Goal: Task Accomplishment & Management: Use online tool/utility

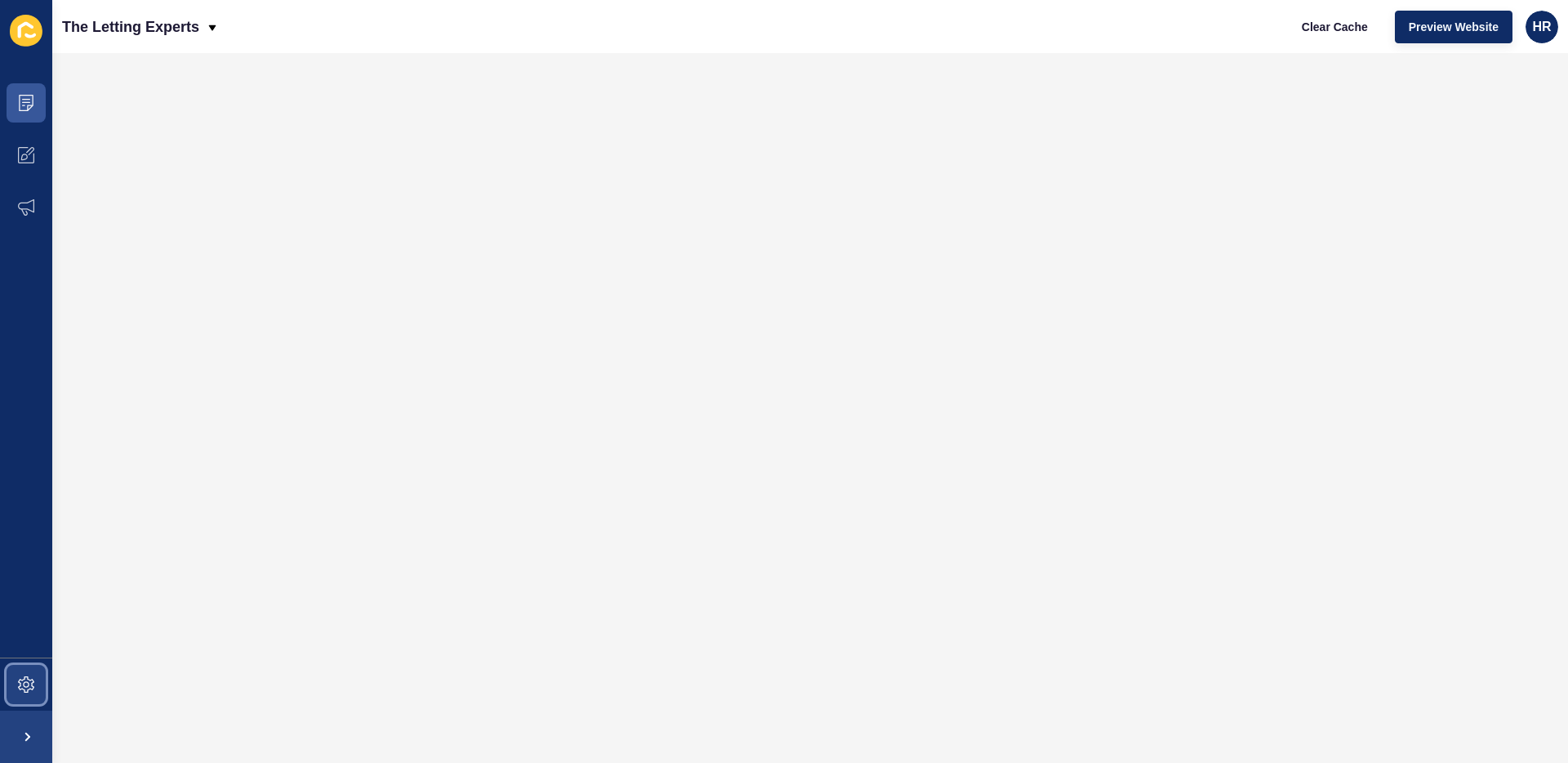
click at [30, 687] on icon at bounding box center [26, 685] width 17 height 17
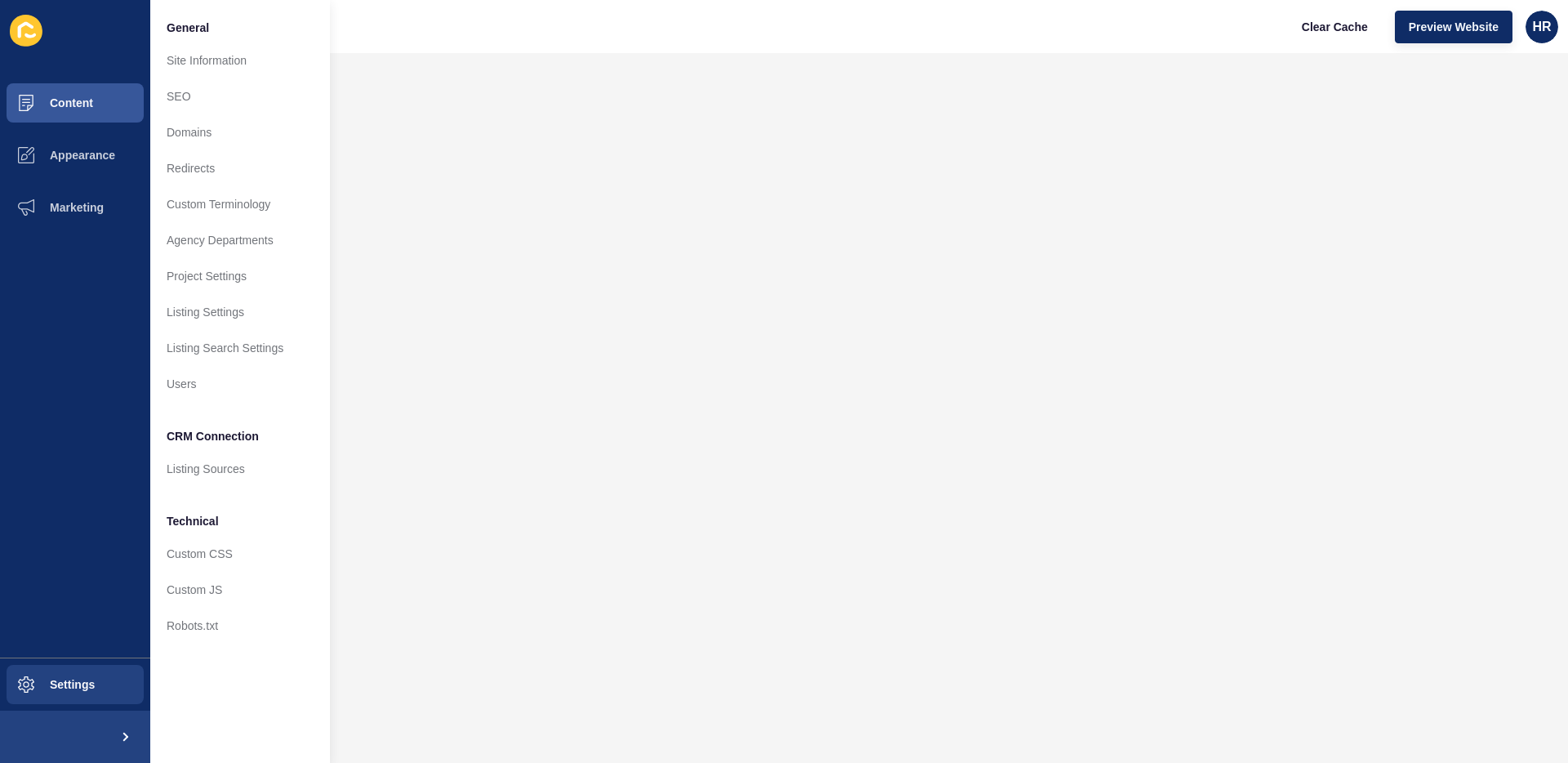
click at [372, 49] on div "The Letting Experts Clear Cache Preview Website HR" at bounding box center [810, 26] width 1516 height 53
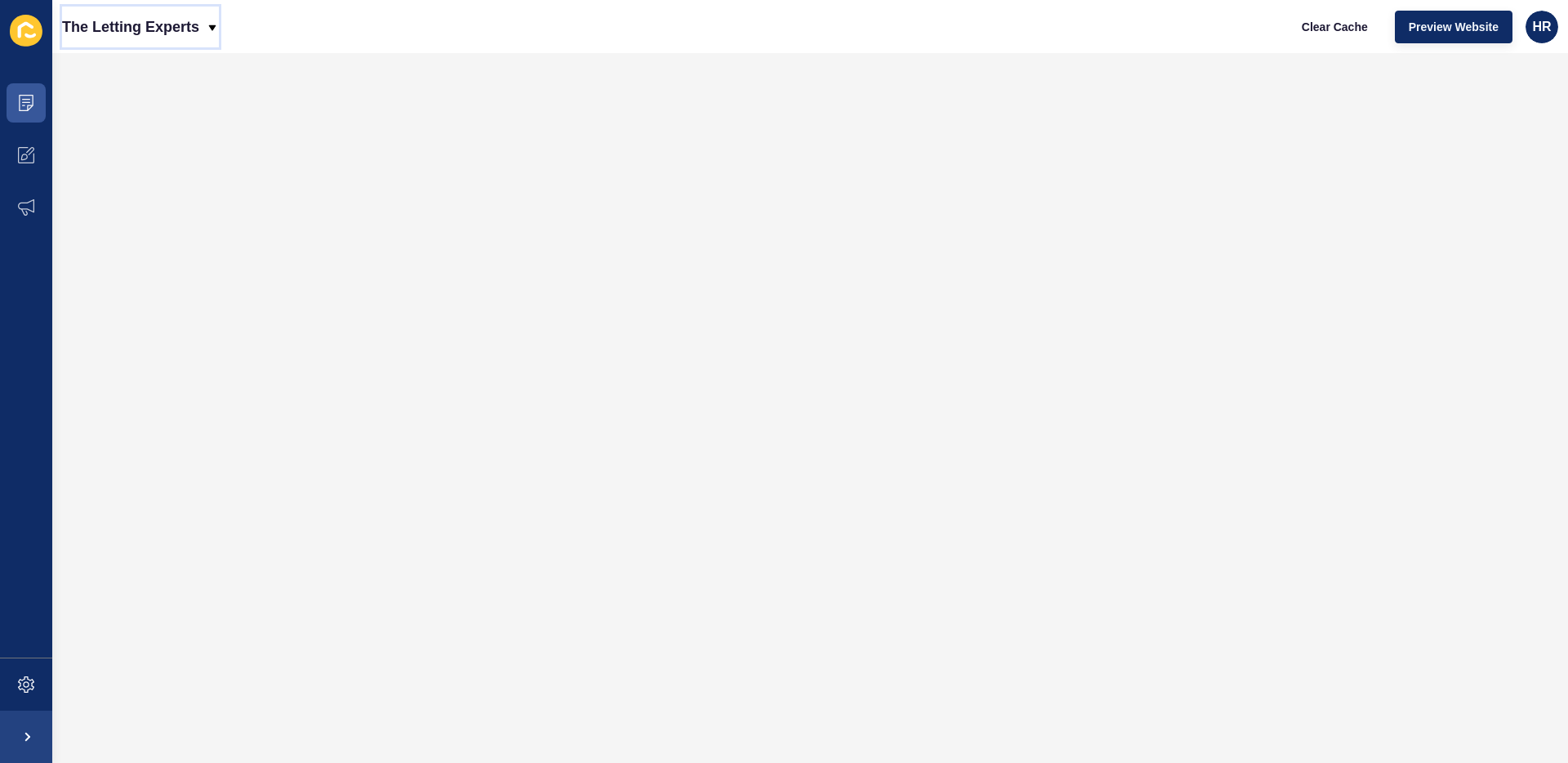
click at [198, 19] on p "The Letting Experts" at bounding box center [130, 27] width 137 height 41
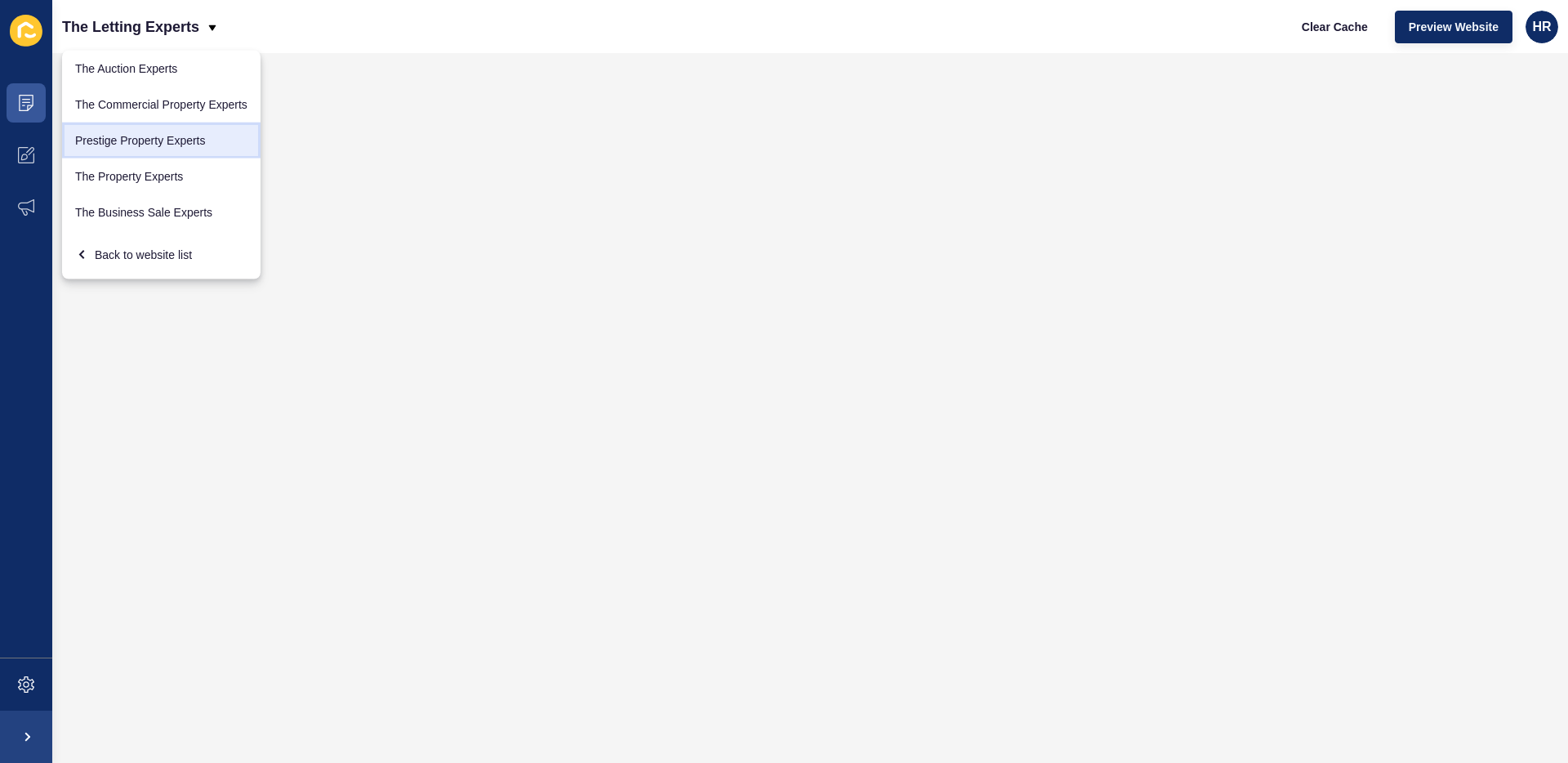
click at [198, 135] on link "Prestige Property Experts" at bounding box center [161, 140] width 198 height 36
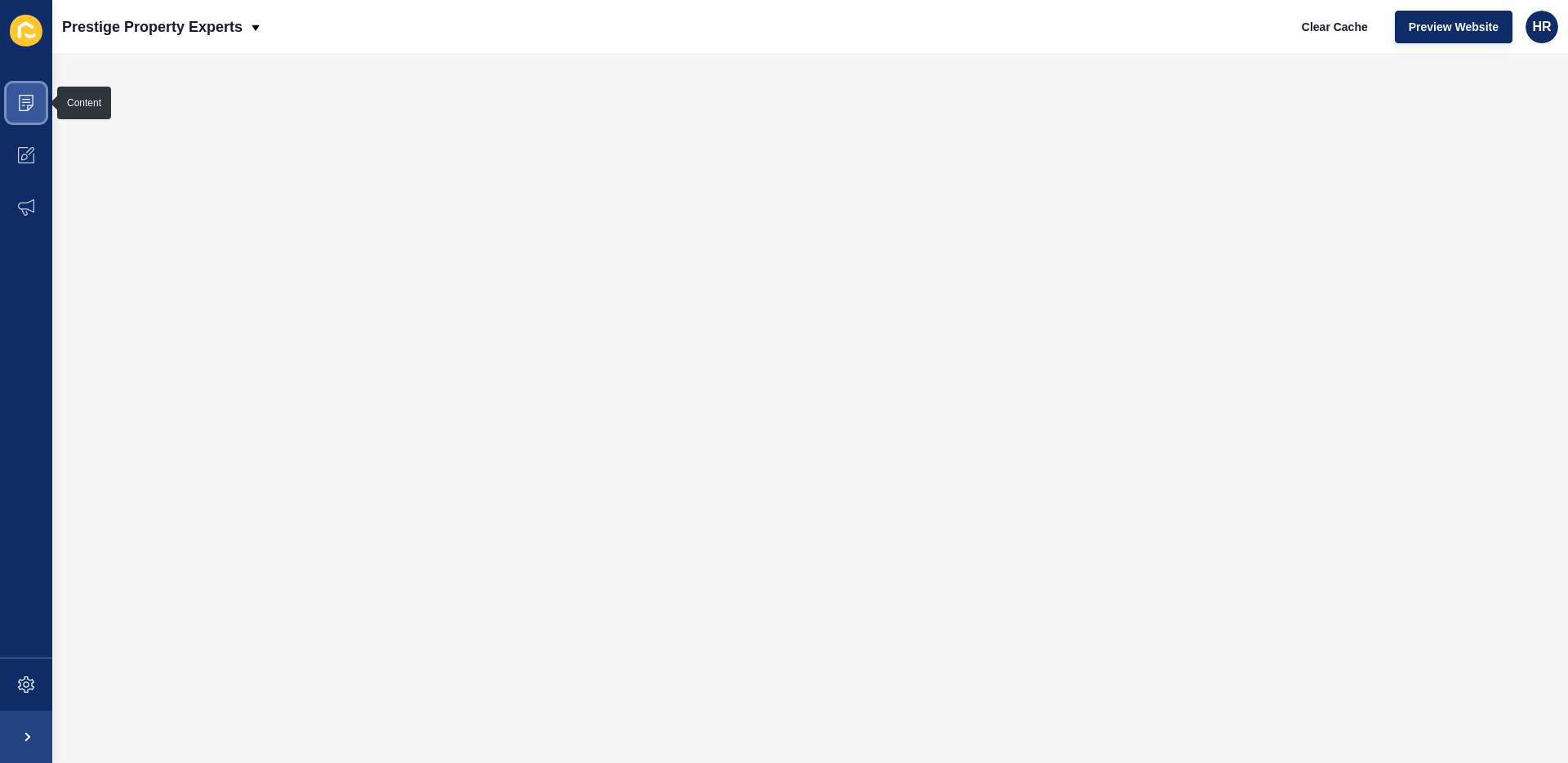
click at [31, 100] on icon at bounding box center [26, 103] width 17 height 17
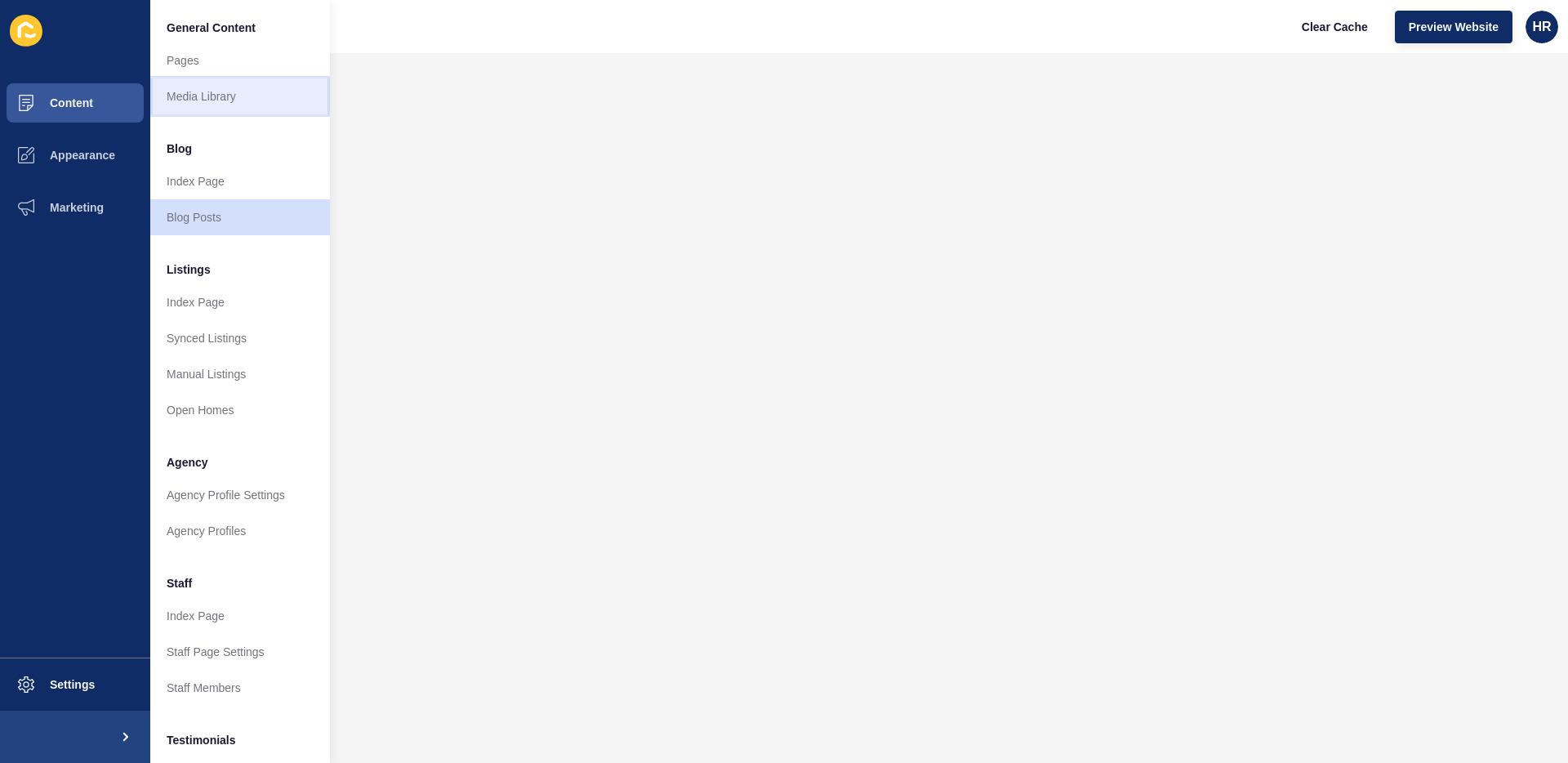
click at [232, 103] on link "Media Library" at bounding box center [240, 96] width 180 height 36
